Goal: Task Accomplishment & Management: Use online tool/utility

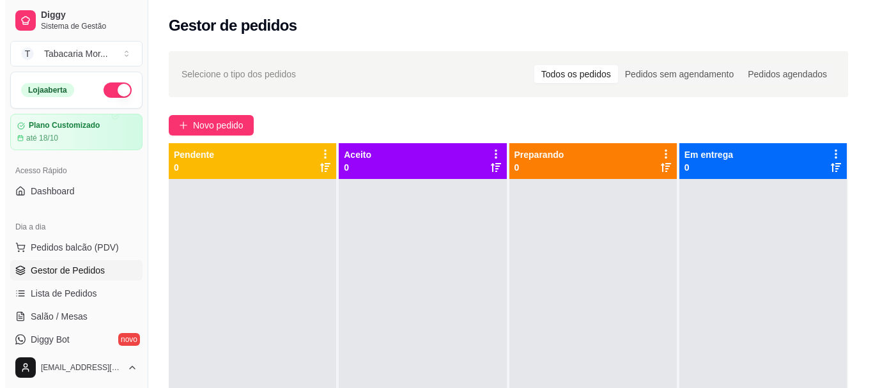
scroll to position [128, 0]
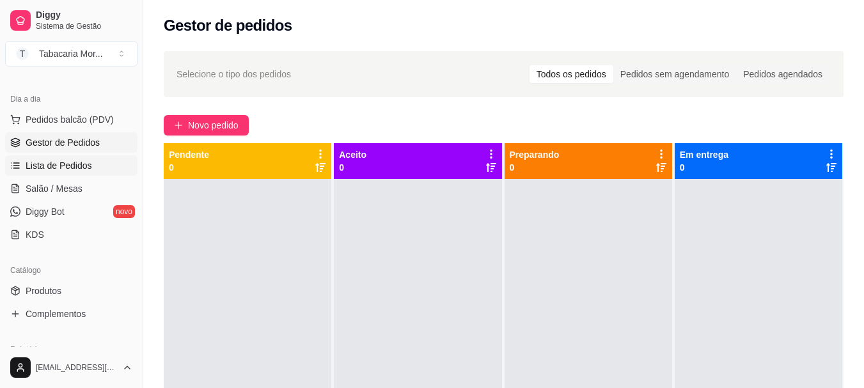
click at [53, 168] on span "Lista de Pedidos" at bounding box center [59, 165] width 67 height 13
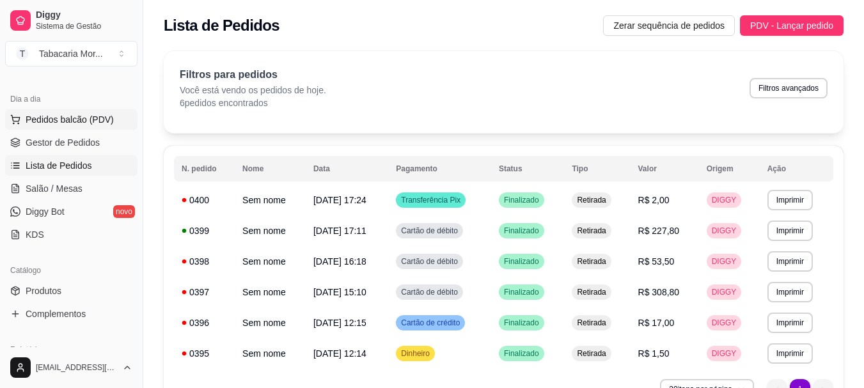
click at [82, 112] on button "Pedidos balcão (PDV)" at bounding box center [71, 119] width 132 height 20
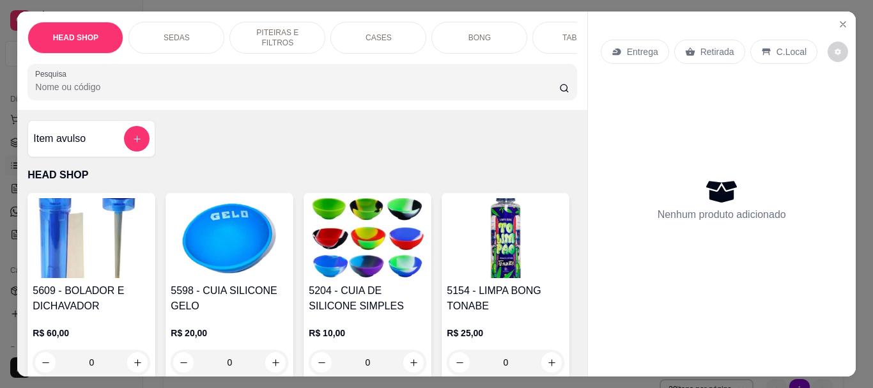
click at [73, 93] on input "Pesquisa" at bounding box center [297, 87] width 524 height 13
click at [95, 93] on input "Pesquisa" at bounding box center [297, 87] width 524 height 13
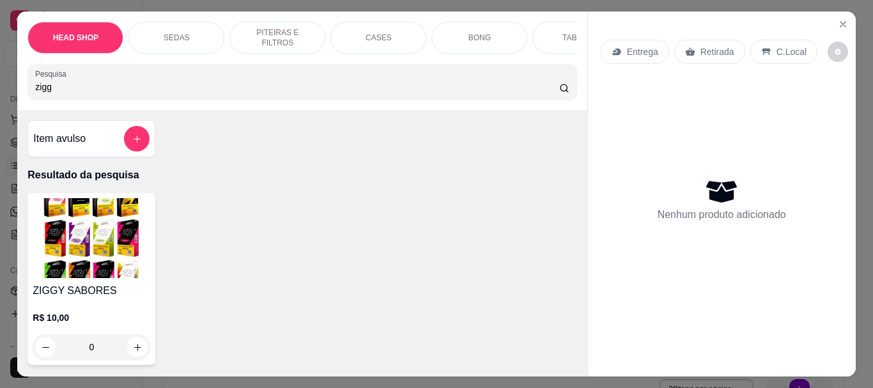
type input "zigg"
click at [52, 240] on img at bounding box center [92, 238] width 118 height 80
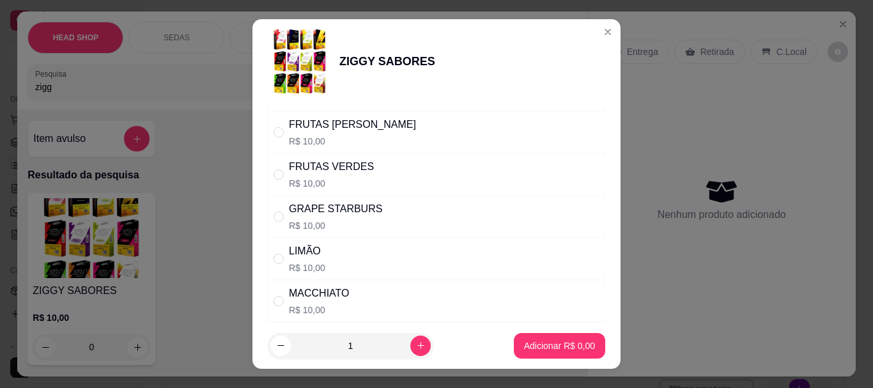
scroll to position [512, 0]
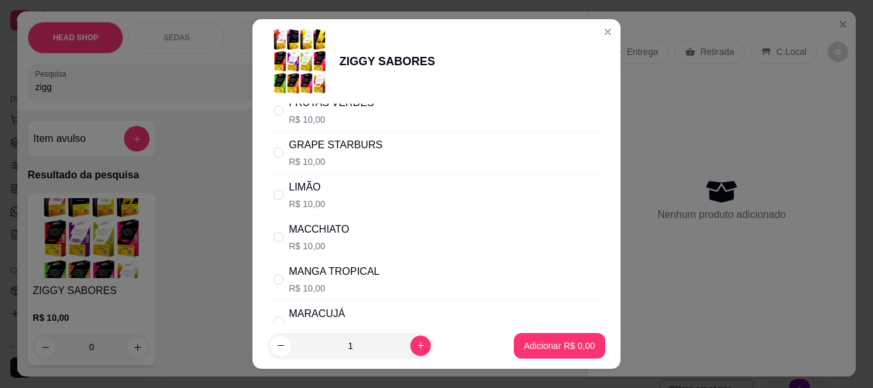
click at [327, 194] on div "LIMÃO R$ 10,00" at bounding box center [437, 195] width 338 height 42
radio input "true"
click at [566, 339] on button "Adicionar R$ 10,00" at bounding box center [557, 346] width 97 height 26
type input "1"
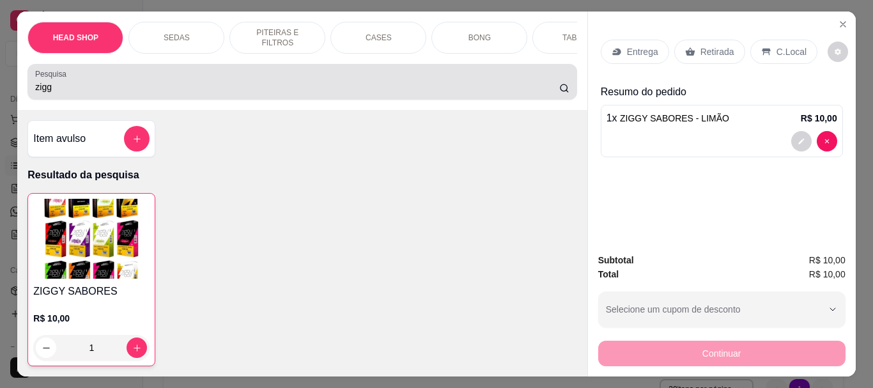
click at [132, 86] on input "zigg" at bounding box center [297, 87] width 524 height 13
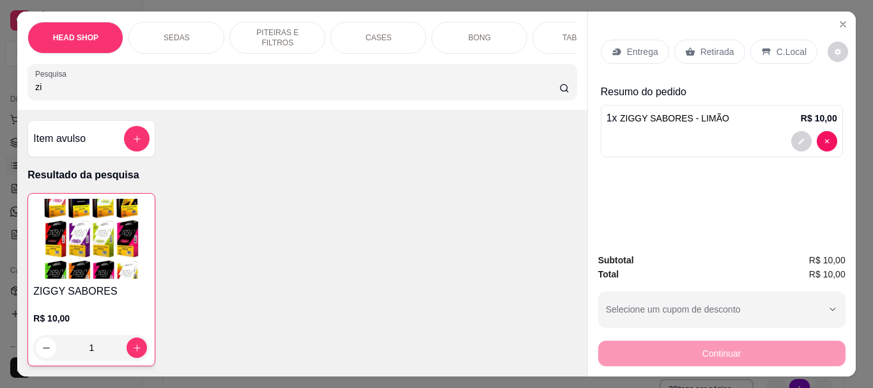
type input "z"
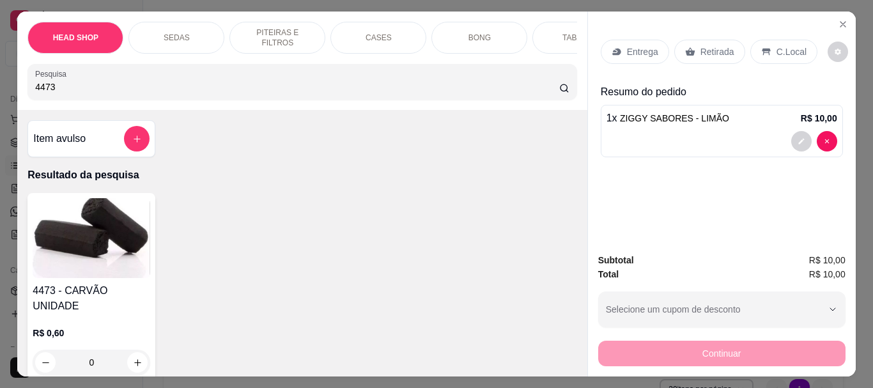
type input "4473"
click at [136, 225] on img at bounding box center [92, 238] width 118 height 80
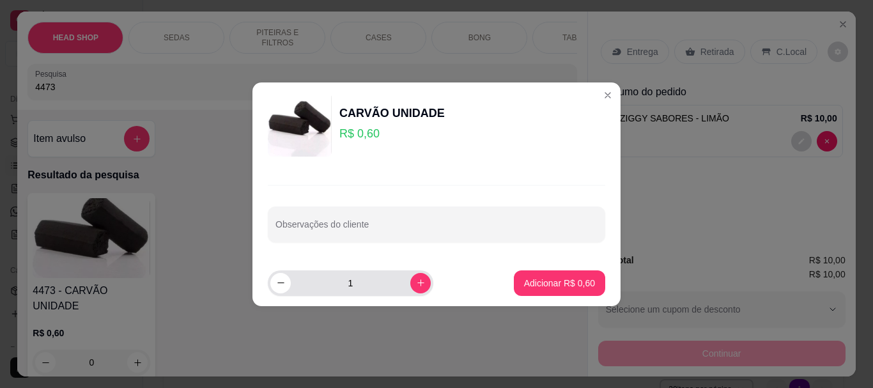
click at [371, 285] on input "1" at bounding box center [351, 283] width 120 height 26
click at [416, 278] on icon "increase-product-quantity" at bounding box center [421, 283] width 10 height 10
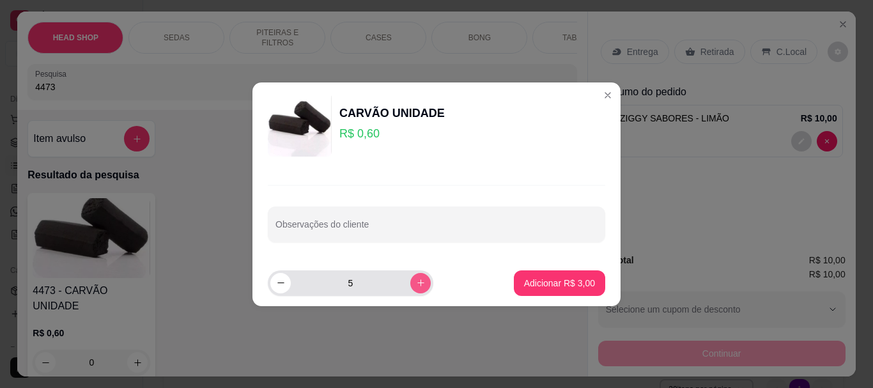
click at [416, 278] on icon "increase-product-quantity" at bounding box center [421, 283] width 10 height 10
type input "6"
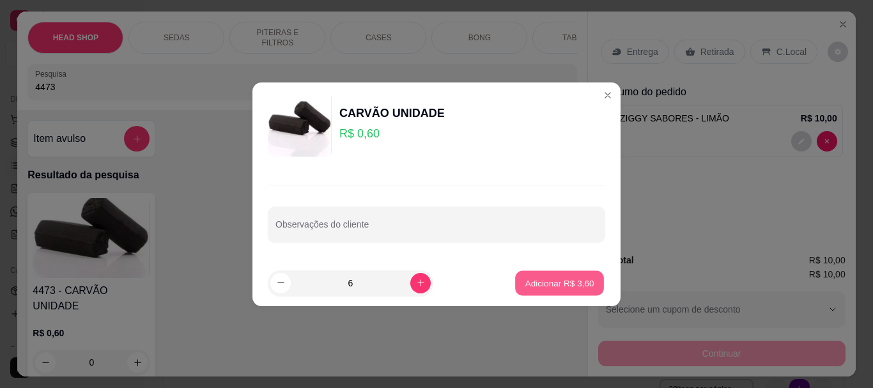
click at [547, 275] on button "Adicionar R$ 3,60" at bounding box center [559, 282] width 89 height 25
type input "6"
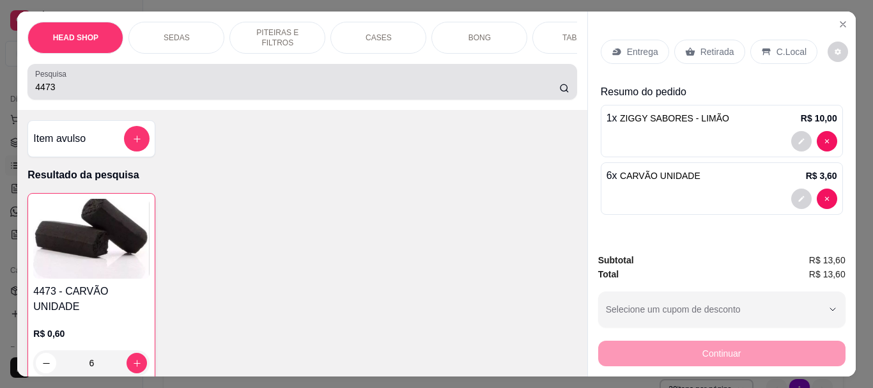
click at [54, 93] on input "4473" at bounding box center [297, 87] width 524 height 13
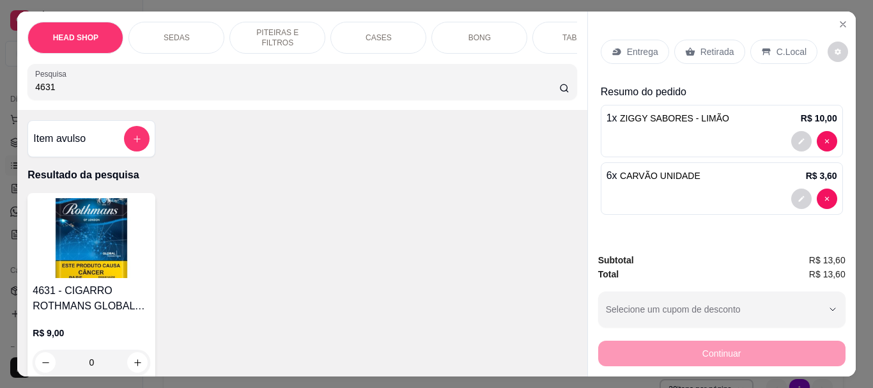
type input "4631"
click at [76, 247] on img at bounding box center [92, 238] width 118 height 80
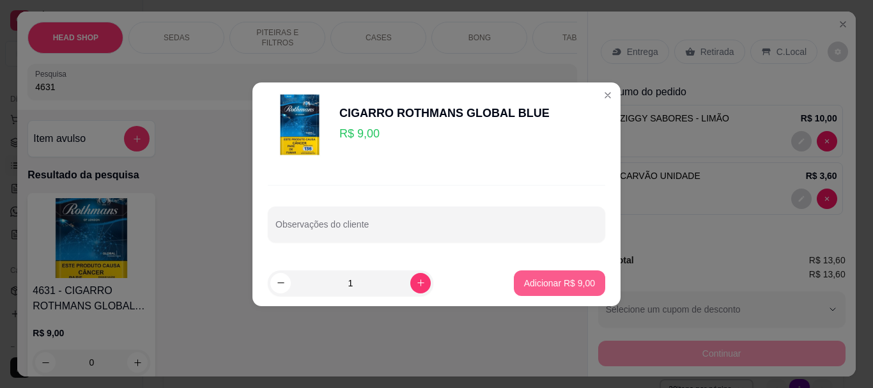
click at [568, 281] on p "Adicionar R$ 9,00" at bounding box center [559, 283] width 71 height 13
type input "1"
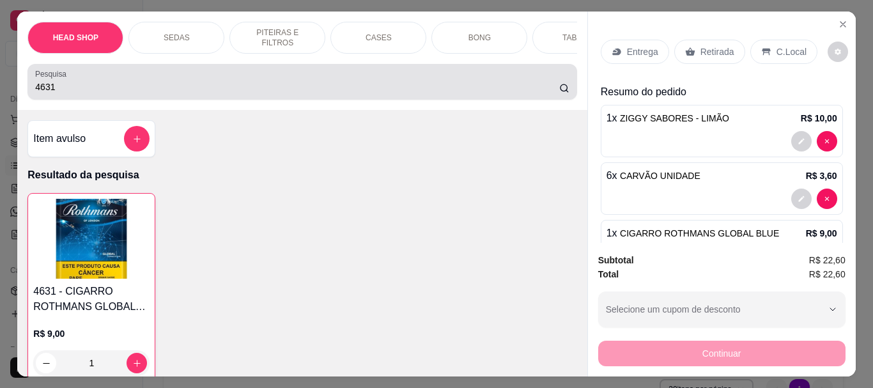
click at [247, 82] on div "4631" at bounding box center [302, 82] width 534 height 26
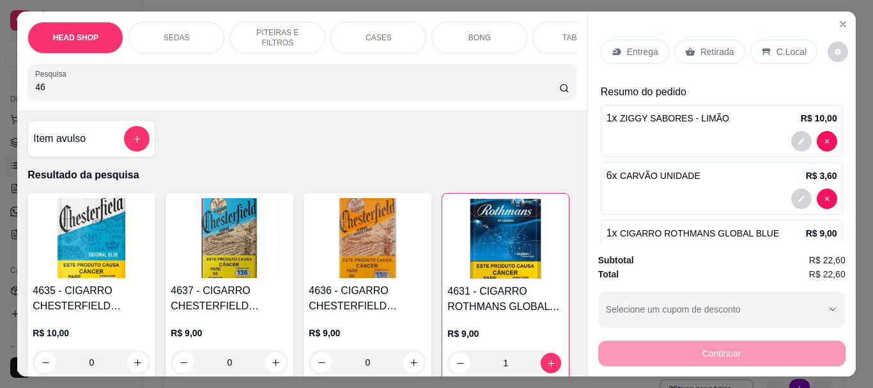
type input "4"
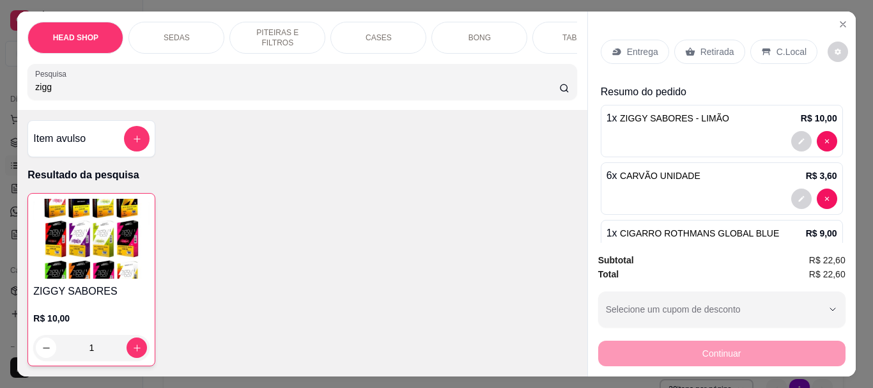
type input "zigg"
click at [137, 220] on img at bounding box center [91, 239] width 116 height 80
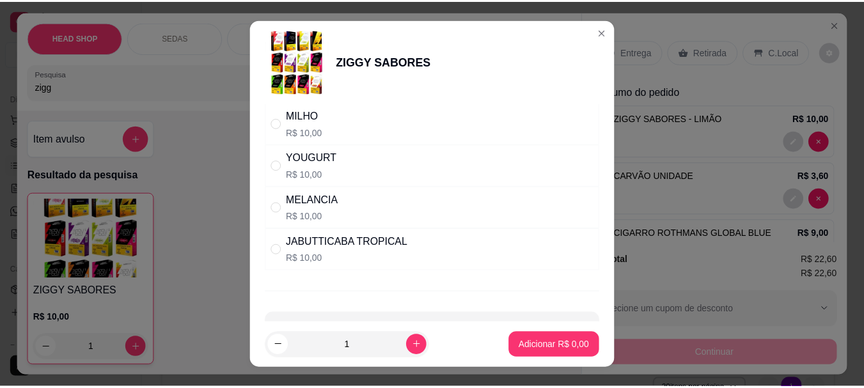
scroll to position [1062, 0]
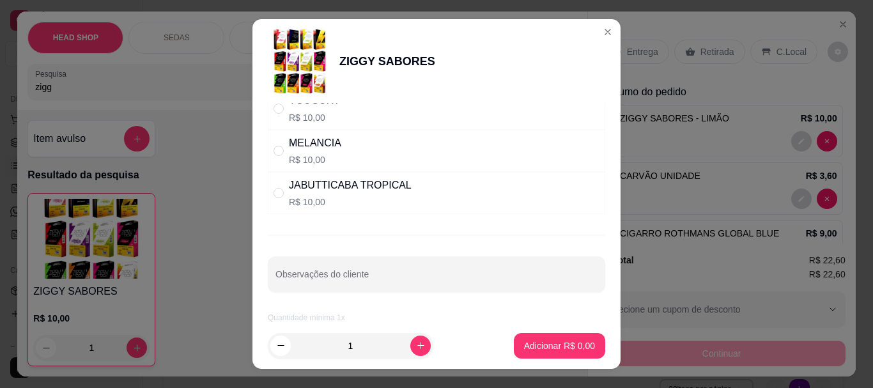
click at [343, 184] on div "JABUTTICABA TROPICAL" at bounding box center [350, 185] width 123 height 15
radio input "true"
click at [558, 338] on button "Adicionar R$ 10,00" at bounding box center [557, 346] width 97 height 26
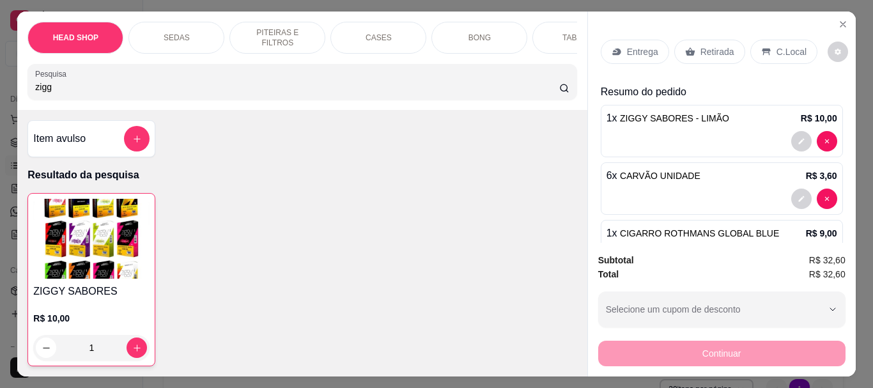
click at [116, 246] on img at bounding box center [91, 239] width 116 height 80
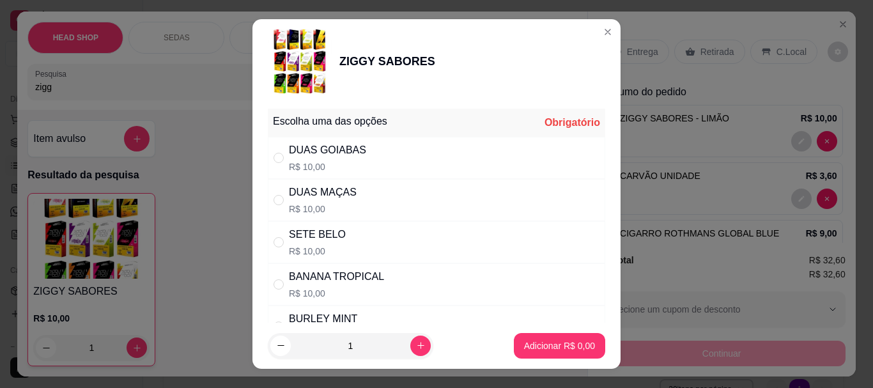
click at [356, 283] on div "BANANA TROPICAL" at bounding box center [336, 276] width 95 height 15
radio input "true"
click at [549, 346] on p "Adicionar R$ 10,00" at bounding box center [557, 346] width 76 height 13
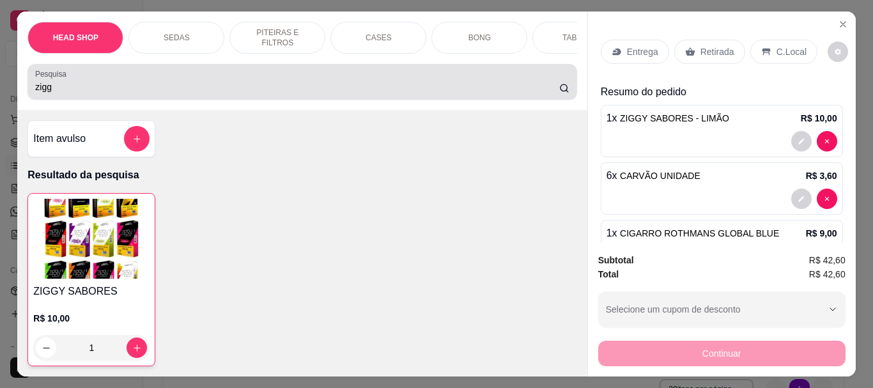
click at [111, 84] on div "zigg" at bounding box center [302, 82] width 534 height 26
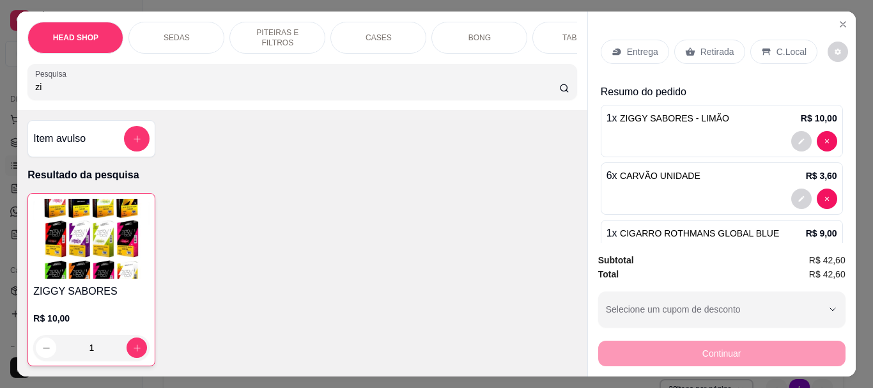
type input "z"
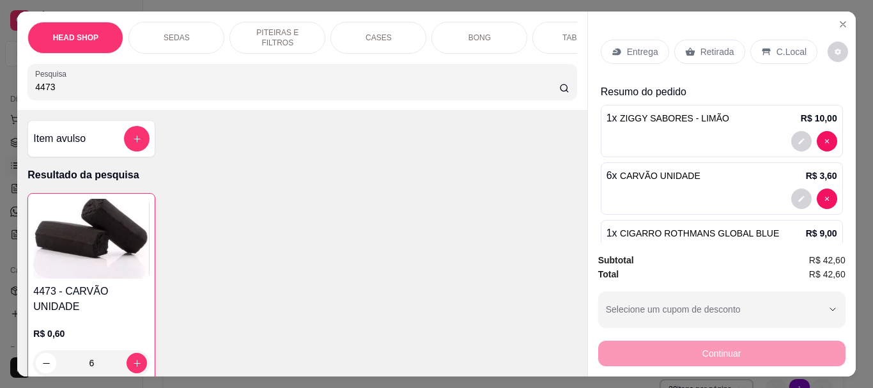
type input "4473"
click at [107, 240] on img at bounding box center [91, 239] width 116 height 80
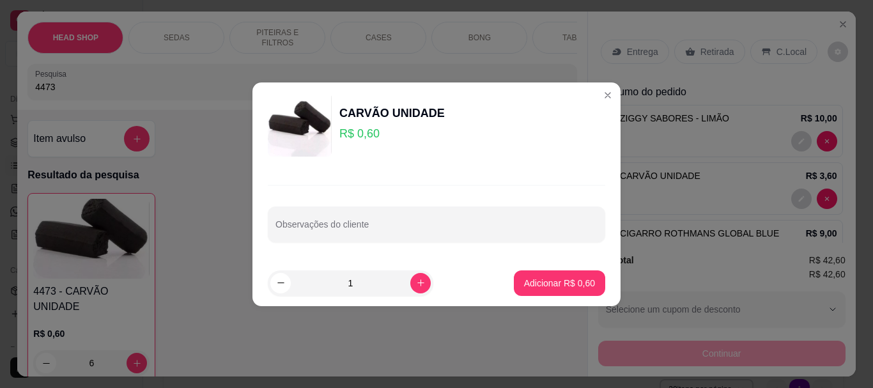
click at [372, 285] on input "1" at bounding box center [351, 283] width 120 height 26
type input "15"
click at [584, 287] on p "Adicionar R$ 9,00" at bounding box center [559, 283] width 69 height 12
type input "21"
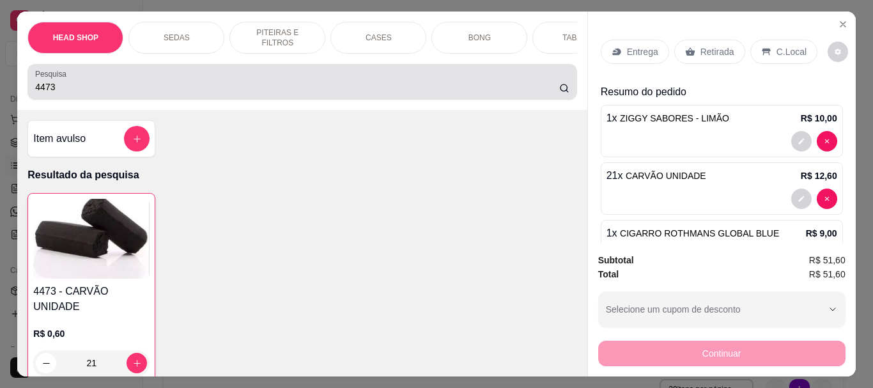
click at [72, 100] on div "Pesquisa 4473" at bounding box center [301, 82] width 549 height 36
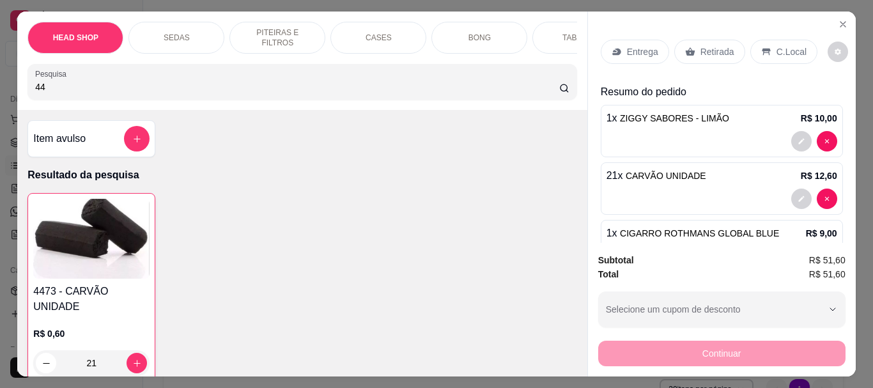
type input "4"
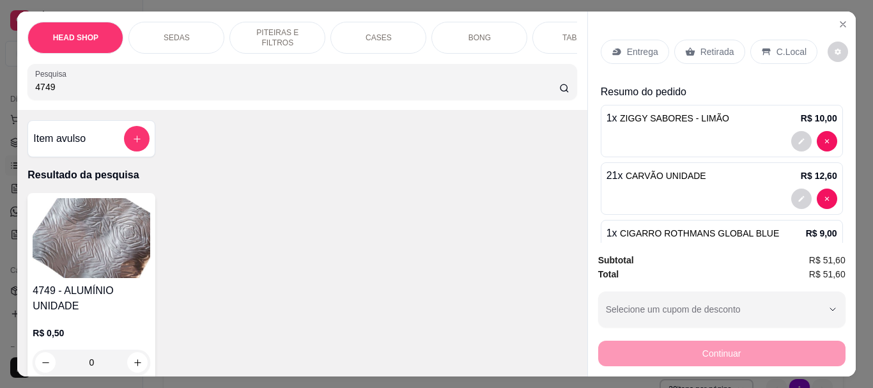
type input "4749"
click at [105, 233] on img at bounding box center [92, 238] width 118 height 80
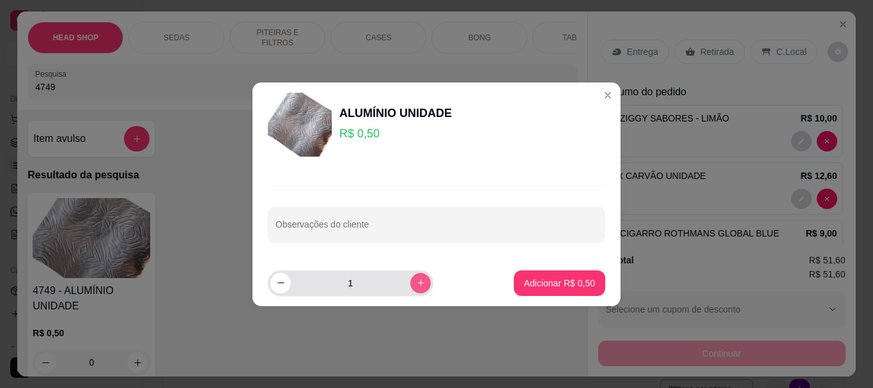
click at [416, 279] on icon "increase-product-quantity" at bounding box center [421, 283] width 10 height 10
click at [414, 278] on button "increase-product-quantity" at bounding box center [421, 283] width 20 height 20
type input "5"
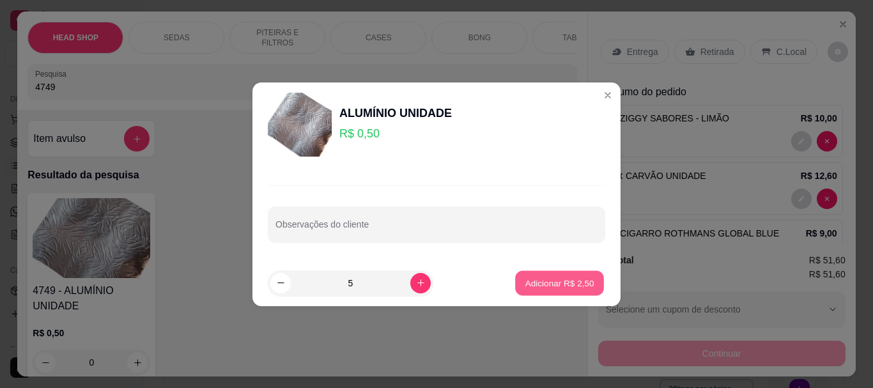
click at [561, 276] on button "Adicionar R$ 2,50" at bounding box center [559, 282] width 89 height 25
type input "5"
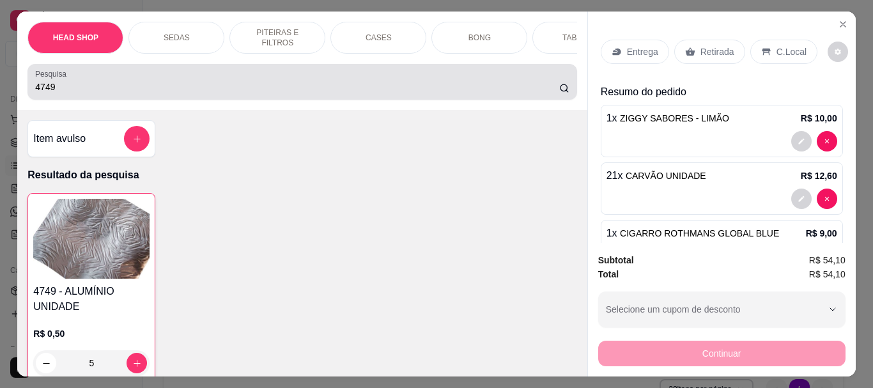
click at [92, 80] on div "4749" at bounding box center [302, 82] width 534 height 26
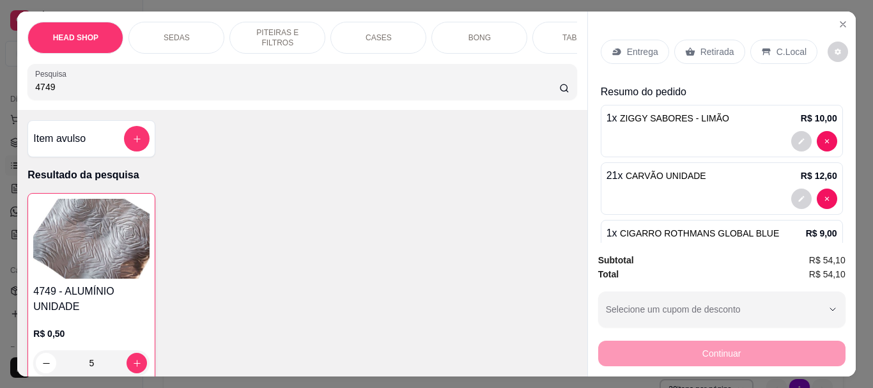
click at [718, 40] on div "Retirada" at bounding box center [710, 52] width 71 height 24
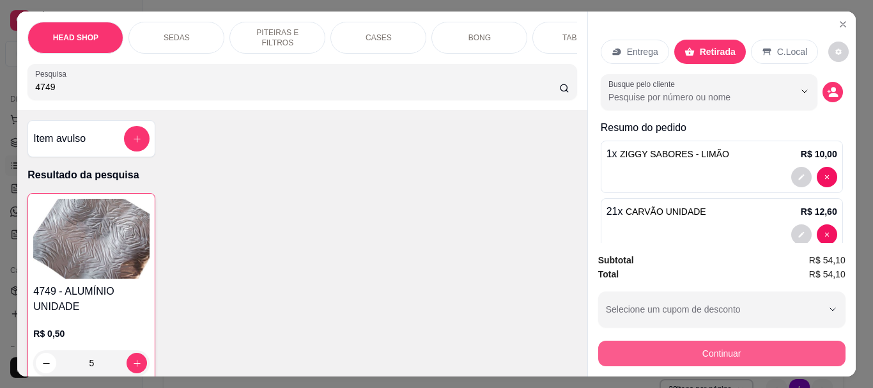
click at [730, 353] on button "Continuar" at bounding box center [722, 354] width 247 height 26
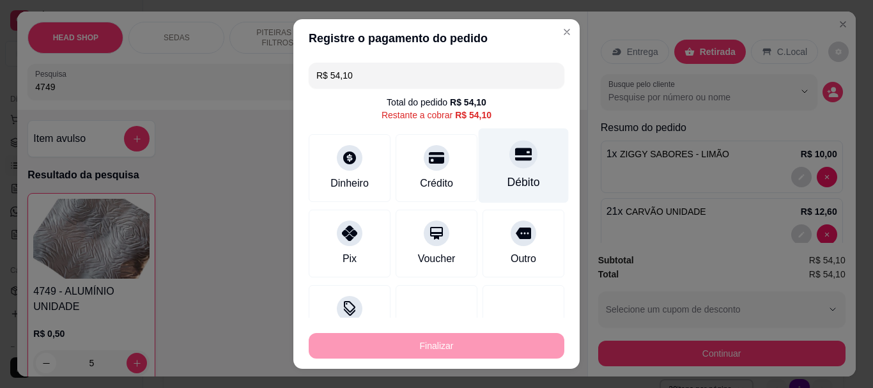
click at [508, 175] on div "Débito" at bounding box center [524, 183] width 33 height 17
type input "R$ 0,00"
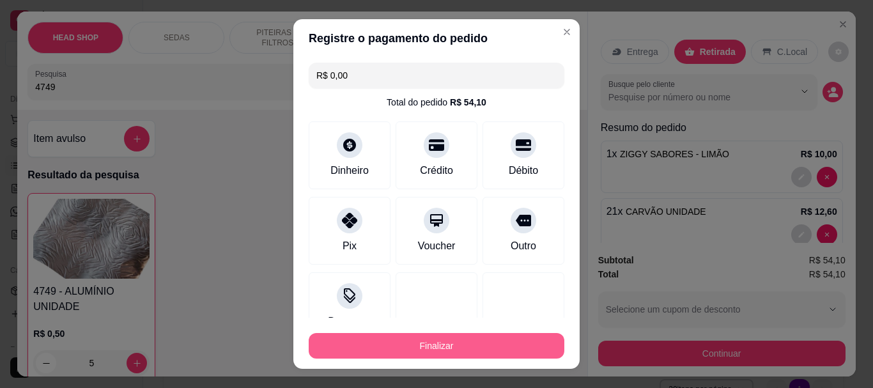
click at [439, 333] on button "Finalizar" at bounding box center [437, 346] width 256 height 26
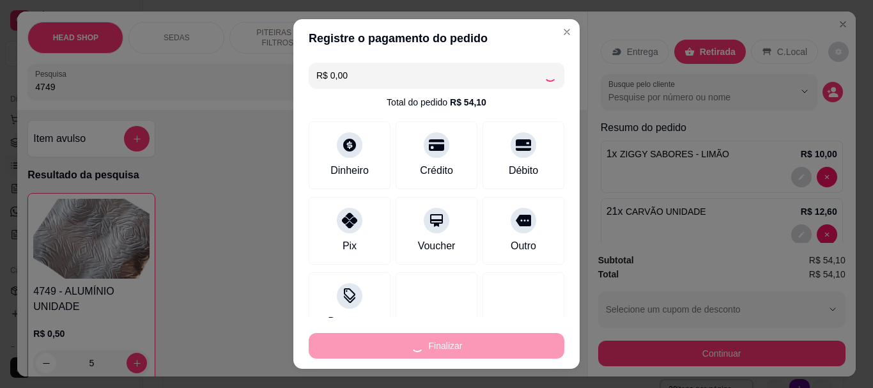
type input "0"
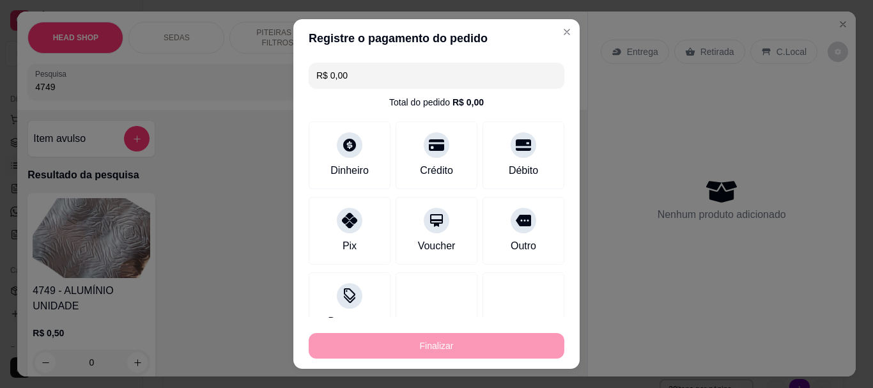
type input "-R$ 54,10"
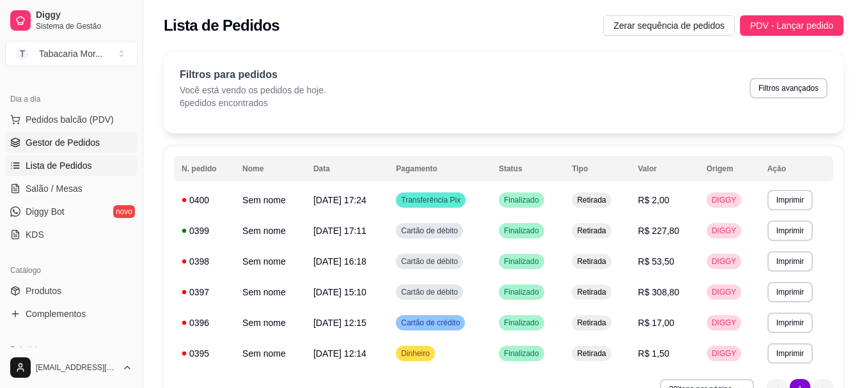
click at [47, 140] on span "Gestor de Pedidos" at bounding box center [63, 142] width 74 height 13
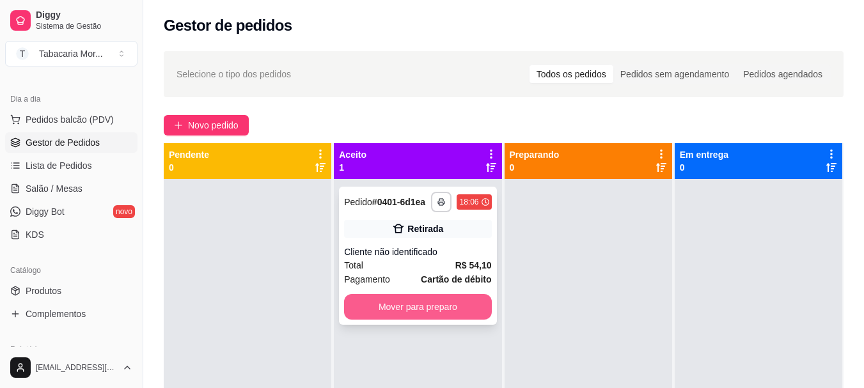
click at [450, 306] on button "Mover para preparo" at bounding box center [417, 307] width 147 height 26
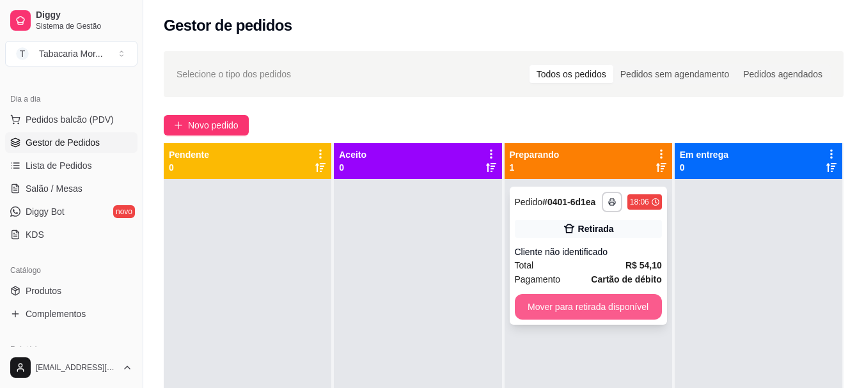
click at [565, 308] on button "Mover para retirada disponível" at bounding box center [588, 307] width 147 height 26
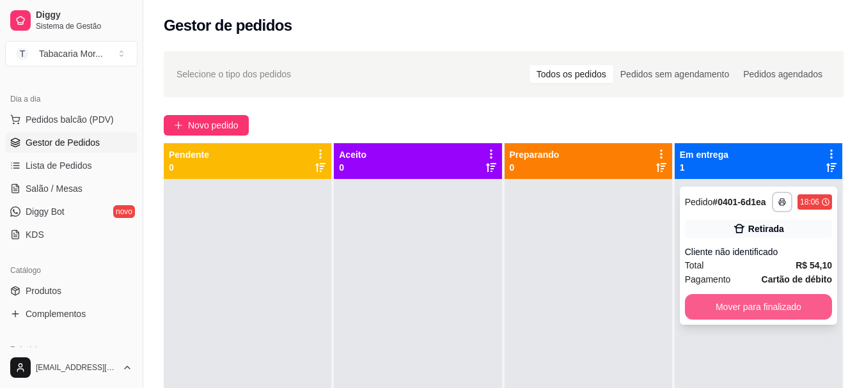
click at [714, 308] on button "Mover para finalizado" at bounding box center [758, 307] width 147 height 26
